Goal: Task Accomplishment & Management: Complete application form

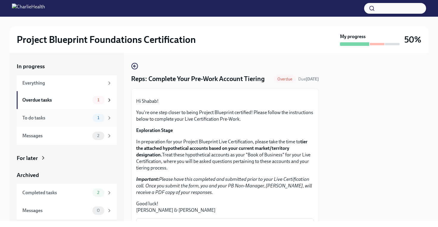
click at [67, 113] on div "To do tasks 1" at bounding box center [67, 118] width 100 height 18
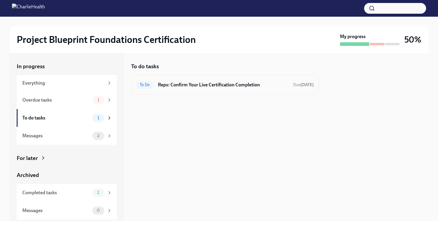
click at [204, 89] on div "To Do Reps: Confirm Your Live Certification Completion Due [DATE]" at bounding box center [225, 85] width 188 height 20
click at [242, 86] on h6 "Reps: Confirm Your Live Certification Completion" at bounding box center [223, 85] width 131 height 7
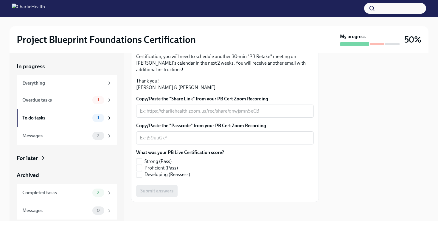
scroll to position [143, 0]
click at [181, 115] on textarea "Copy/Paste the "Share Link" from your PB Cert Zoom Recording" at bounding box center [225, 111] width 170 height 7
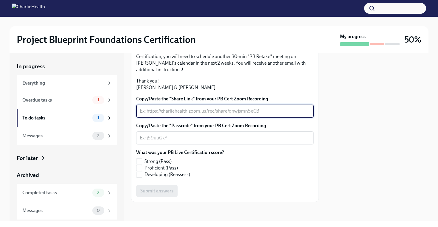
paste textarea "[URL][DOMAIN_NAME] Passcode: F8Q&g6JK"
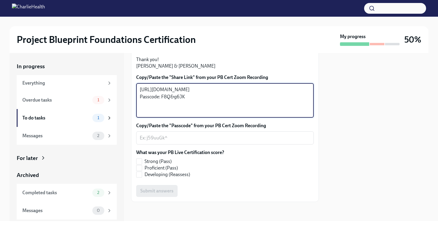
type textarea "[URL][DOMAIN_NAME] Passcode: F8Q&g6JK"
click at [180, 142] on textarea "Copy/Paste the "Passcode" from your PB Cert Zoom Recording" at bounding box center [225, 137] width 170 height 7
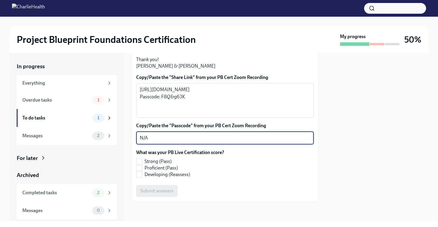
scroll to position [166, 0]
type textarea "N/A"
click at [173, 171] on span "Proficient (Pass)" at bounding box center [161, 168] width 33 height 7
click at [142, 171] on input "Proficient (Pass)" at bounding box center [138, 167] width 5 height 5
checkbox input "true"
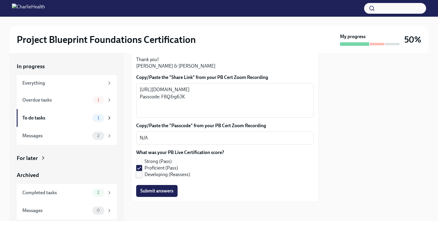
scroll to position [183, 0]
click at [160, 191] on span "Submit answers" at bounding box center [156, 191] width 33 height 6
